Goal: Information Seeking & Learning: Learn about a topic

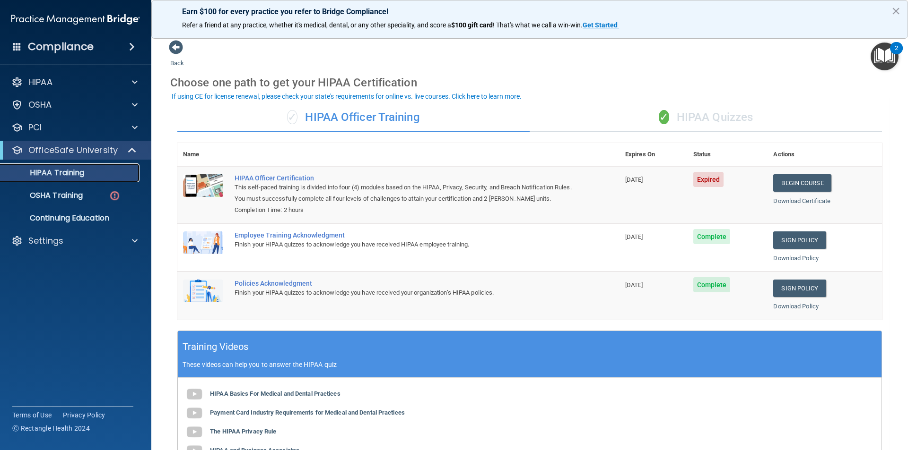
click at [92, 167] on link "HIPAA Training" at bounding box center [65, 173] width 149 height 19
click at [97, 242] on div "Settings" at bounding box center [62, 240] width 117 height 11
click at [54, 288] on p "My Users" at bounding box center [70, 286] width 129 height 9
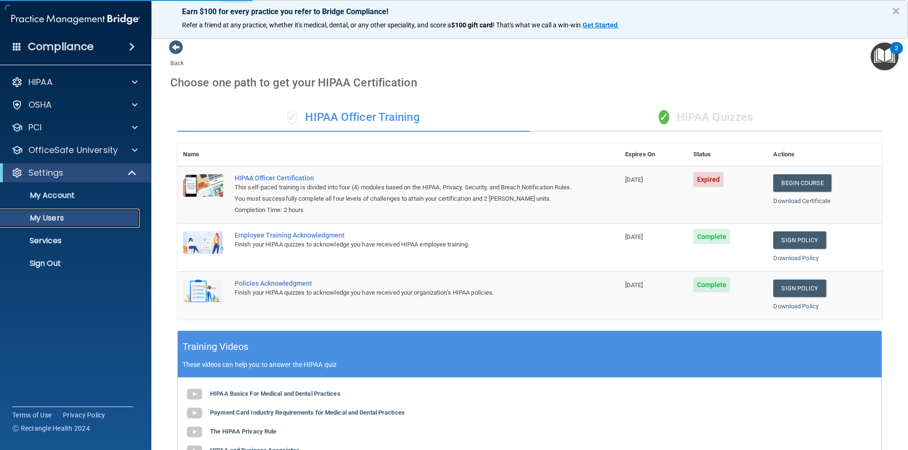
select select "20"
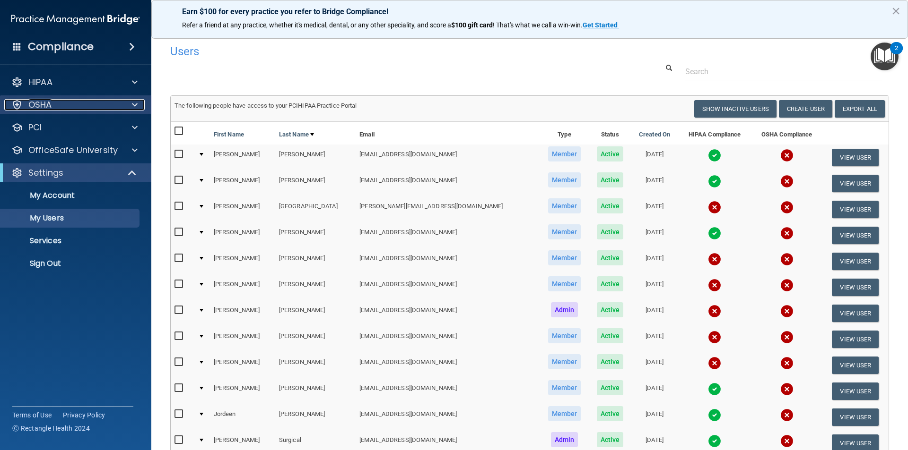
click at [78, 107] on div "OSHA" at bounding box center [62, 104] width 117 height 11
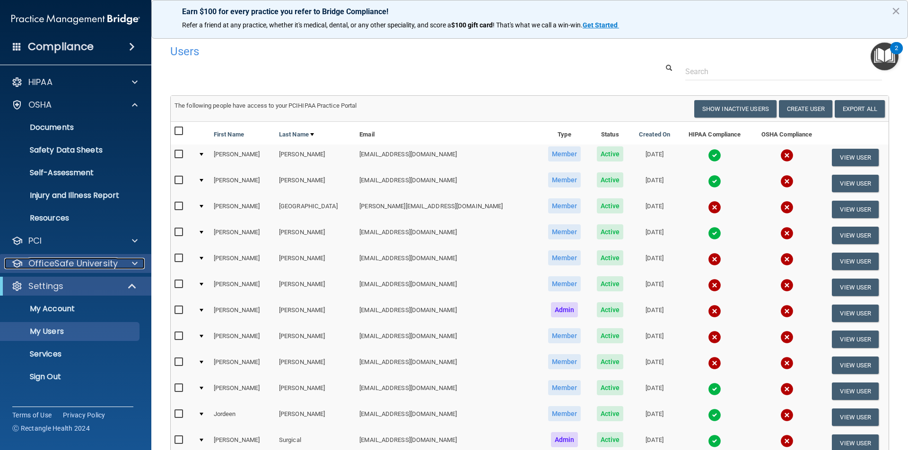
click at [76, 262] on p "OfficeSafe University" at bounding box center [72, 263] width 89 height 11
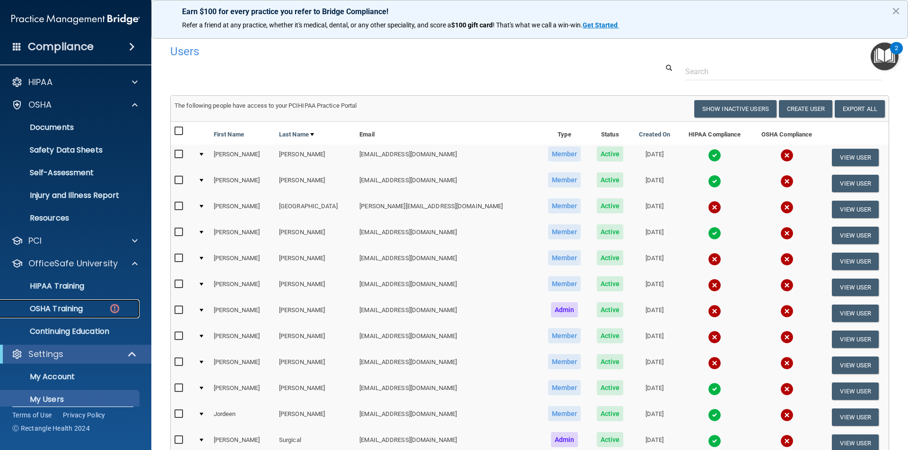
click at [70, 313] on p "OSHA Training" at bounding box center [44, 308] width 77 height 9
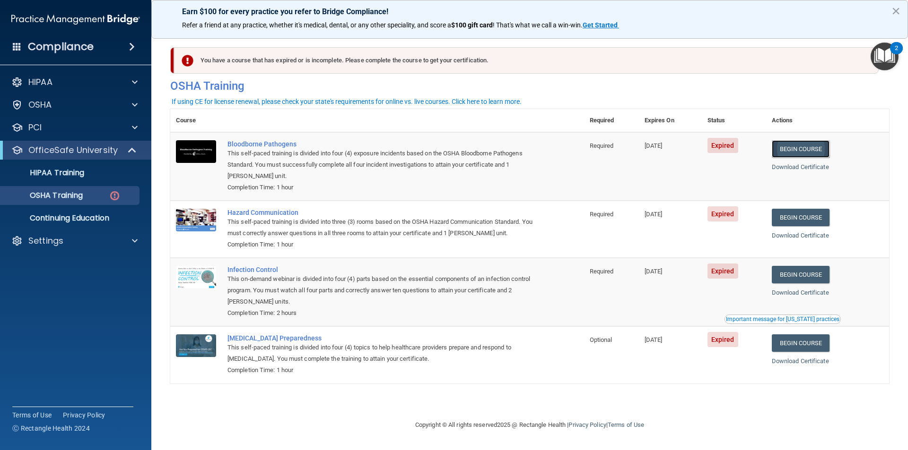
click at [802, 147] on link "Begin Course" at bounding box center [800, 148] width 58 height 17
